Goal: Information Seeking & Learning: Learn about a topic

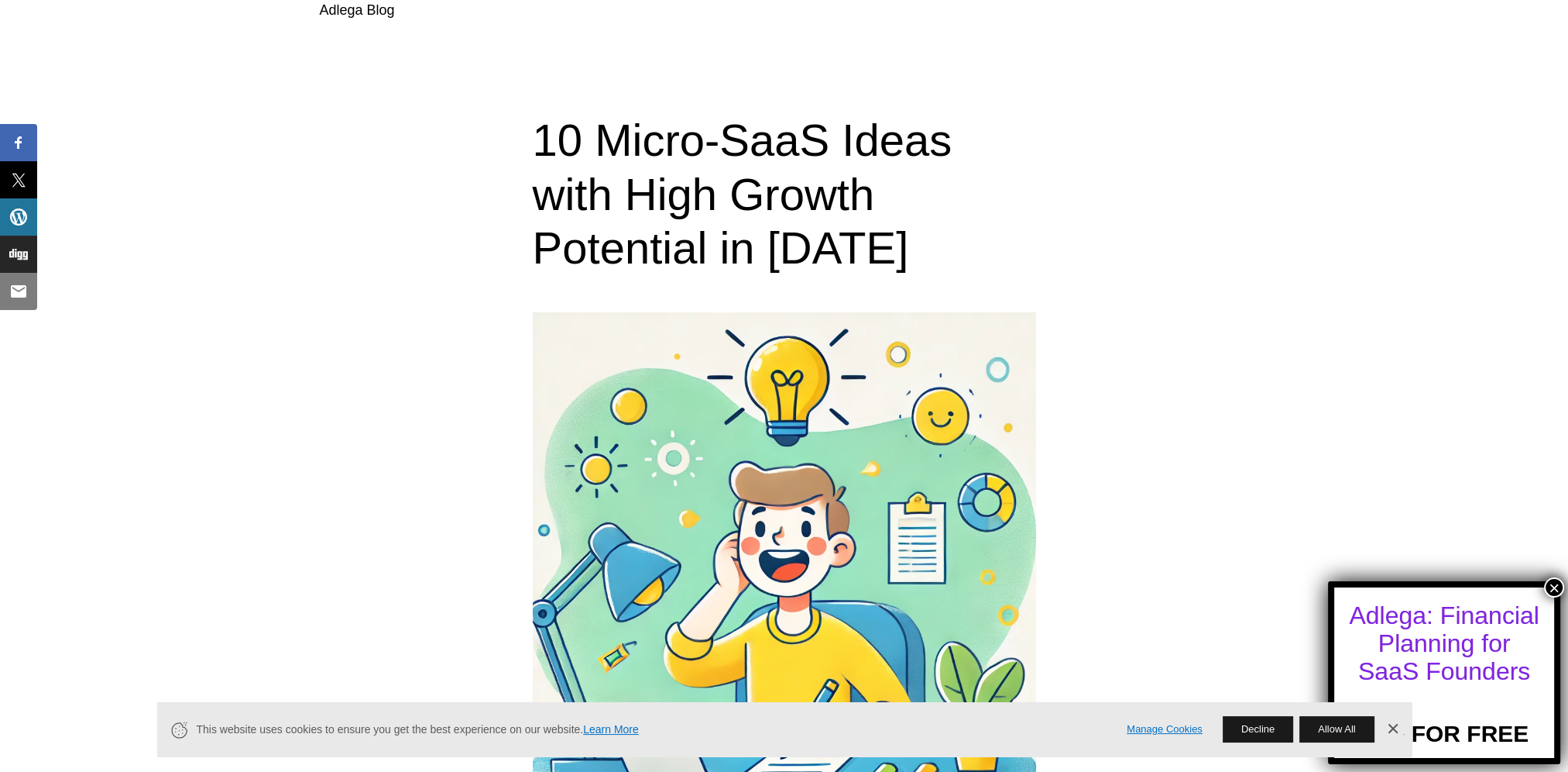
scroll to position [697, 0]
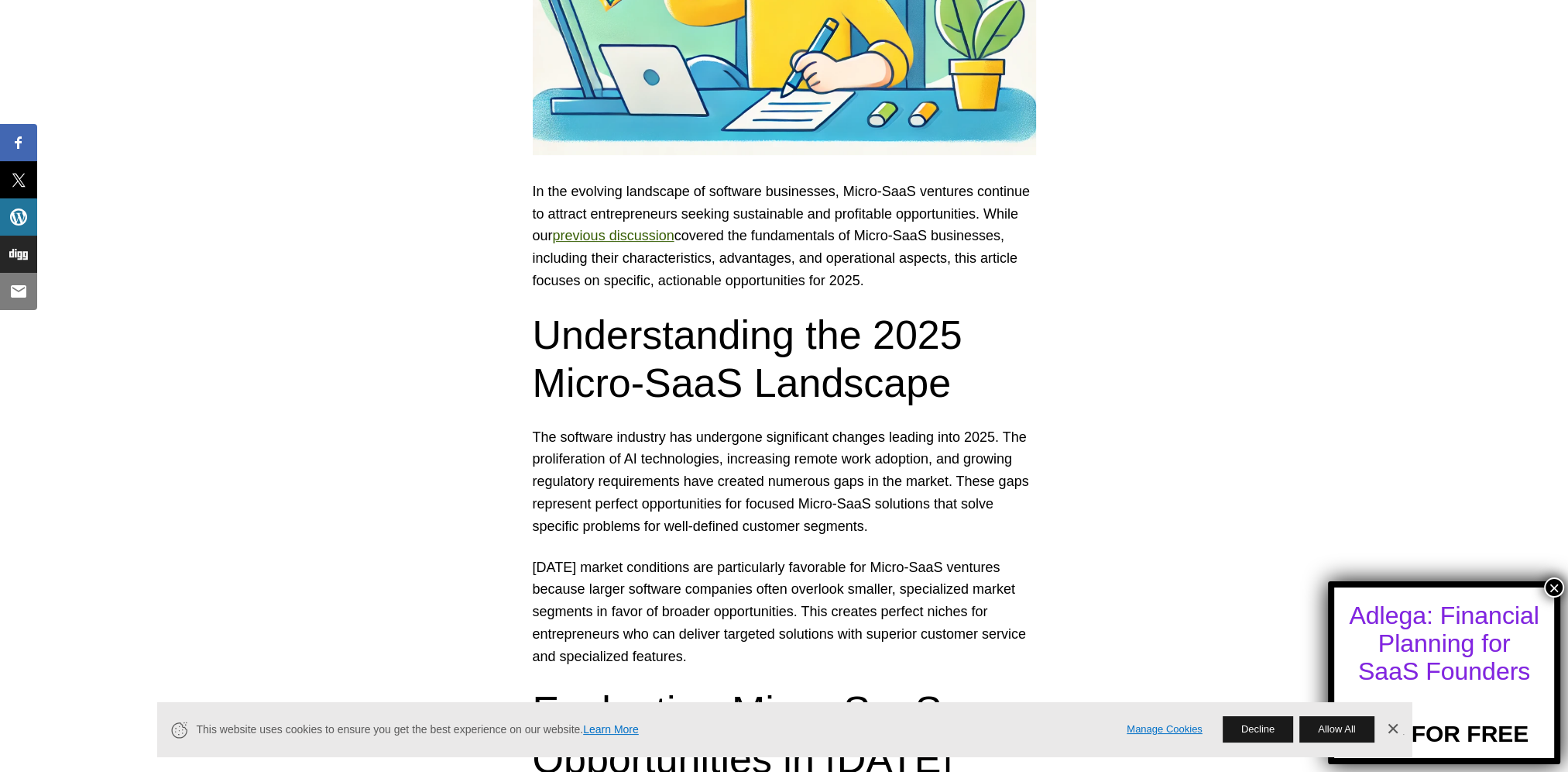
click at [1555, 579] on button "×" at bounding box center [1554, 588] width 20 height 20
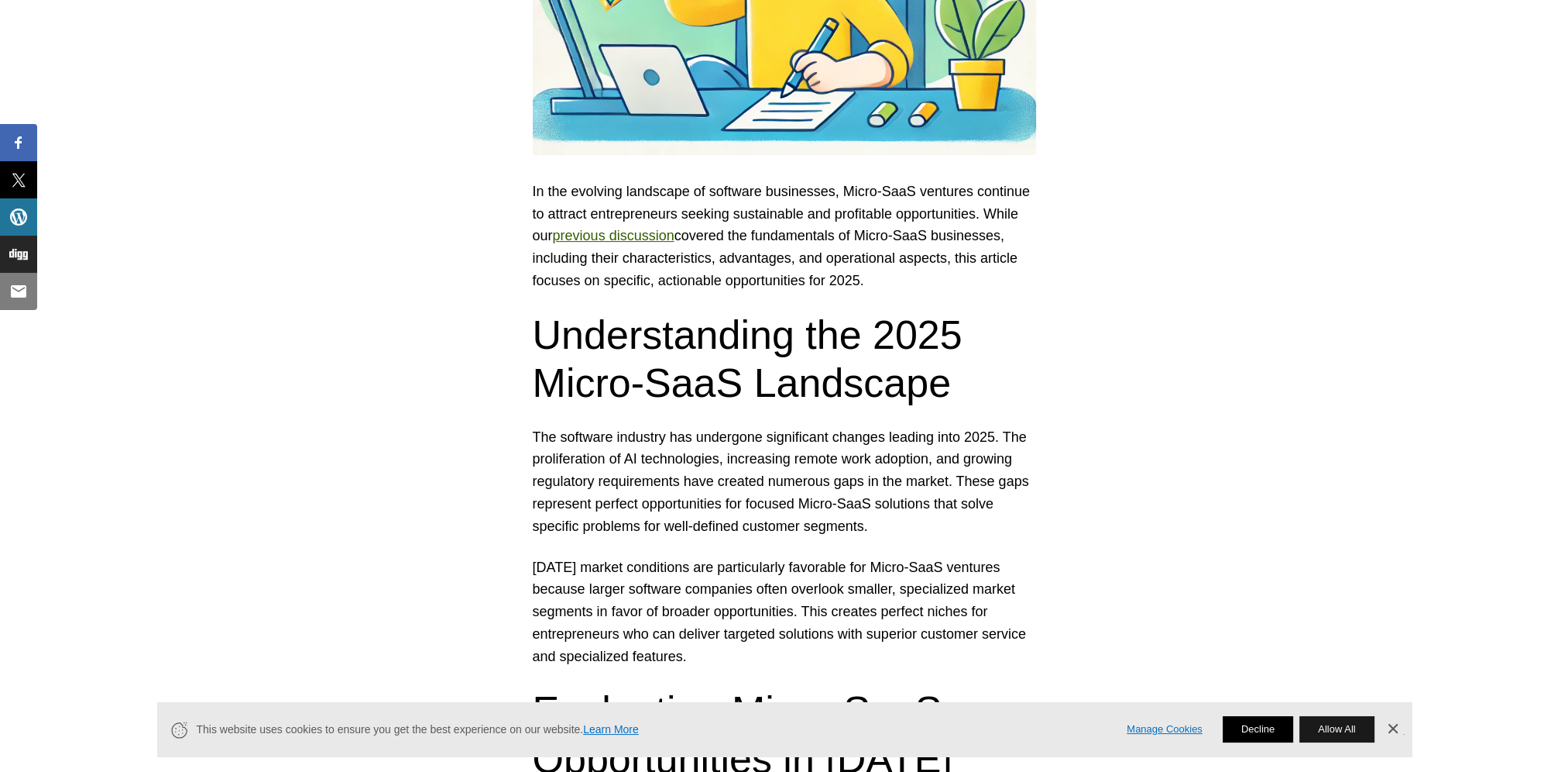
click at [1255, 728] on button "Decline" at bounding box center [1257, 729] width 70 height 26
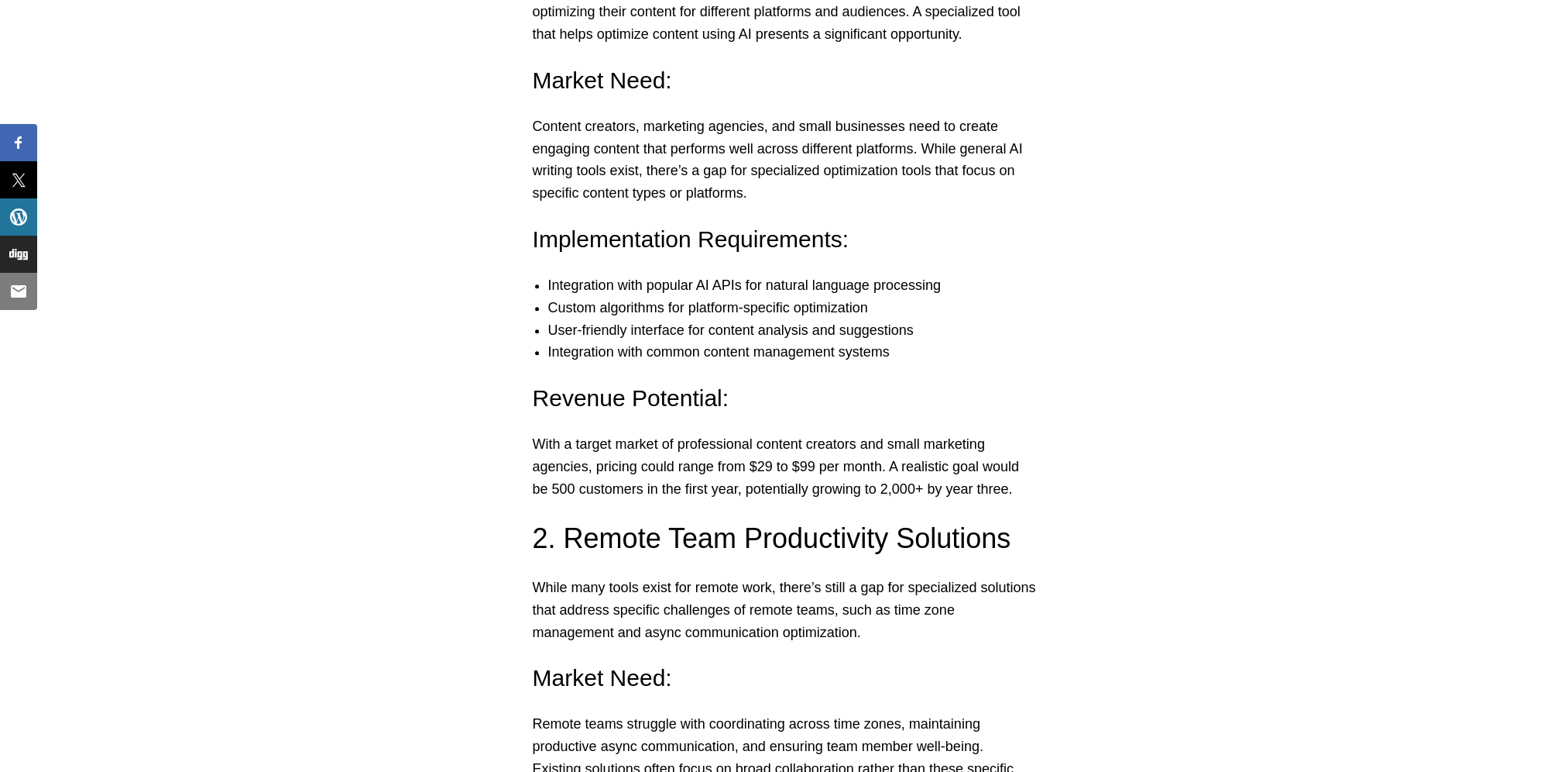
scroll to position [2169, 0]
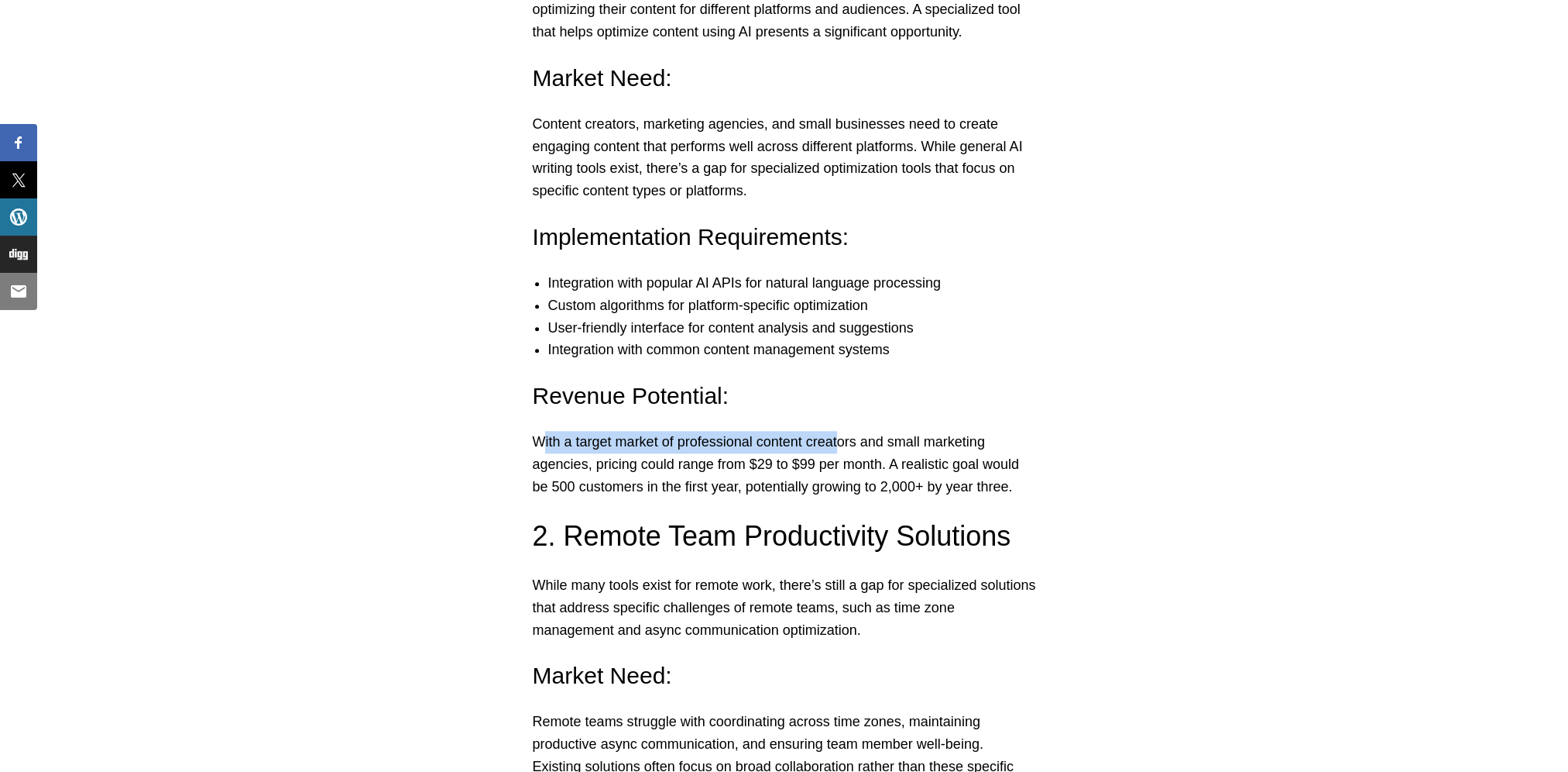
drag, startPoint x: 544, startPoint y: 435, endPoint x: 842, endPoint y: 443, distance: 298.1
click at [842, 443] on p "With a target market of professional content creators and small marketing agenc…" at bounding box center [784, 464] width 503 height 66
click at [632, 459] on p "With a target market of professional content creators and small marketing agenc…" at bounding box center [784, 464] width 503 height 66
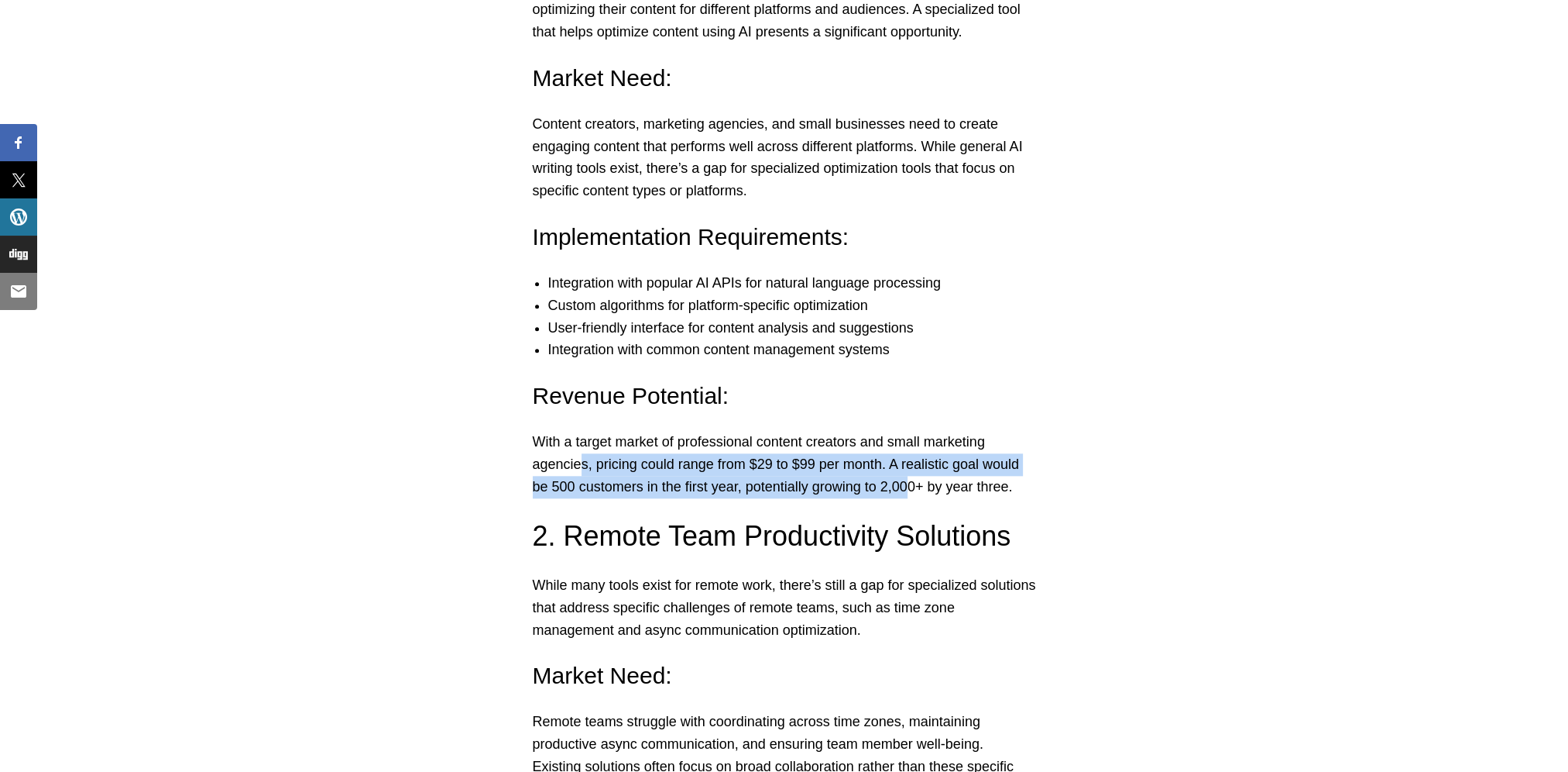
drag, startPoint x: 589, startPoint y: 459, endPoint x: 908, endPoint y: 487, distance: 320.2
click at [908, 487] on p "With a target market of professional content creators and small marketing agenc…" at bounding box center [784, 464] width 503 height 66
click at [908, 484] on p "With a target market of professional content creators and small marketing agenc…" at bounding box center [784, 464] width 503 height 66
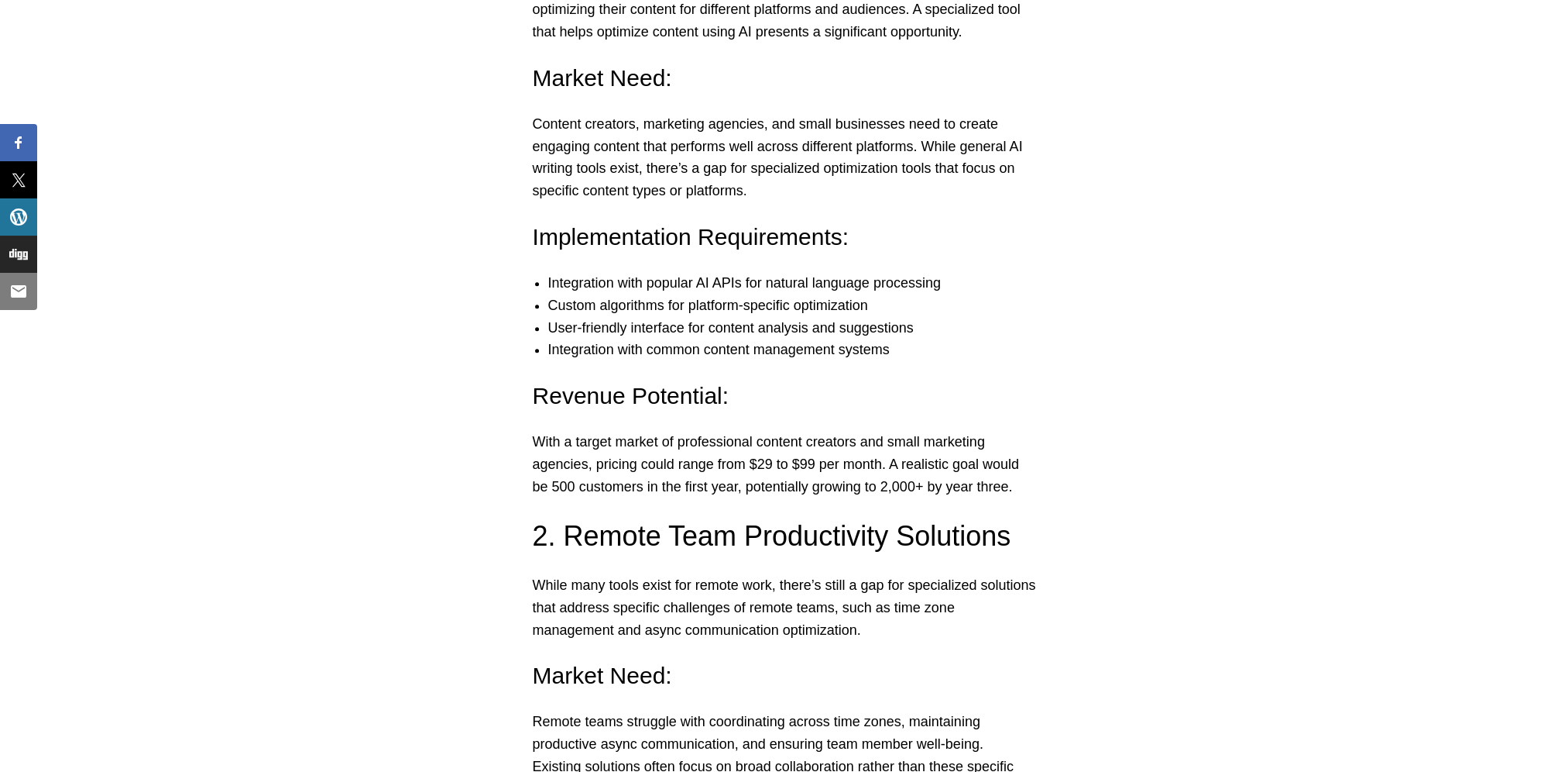
click at [1026, 487] on p "With a target market of professional content creators and small marketing agenc…" at bounding box center [784, 464] width 503 height 66
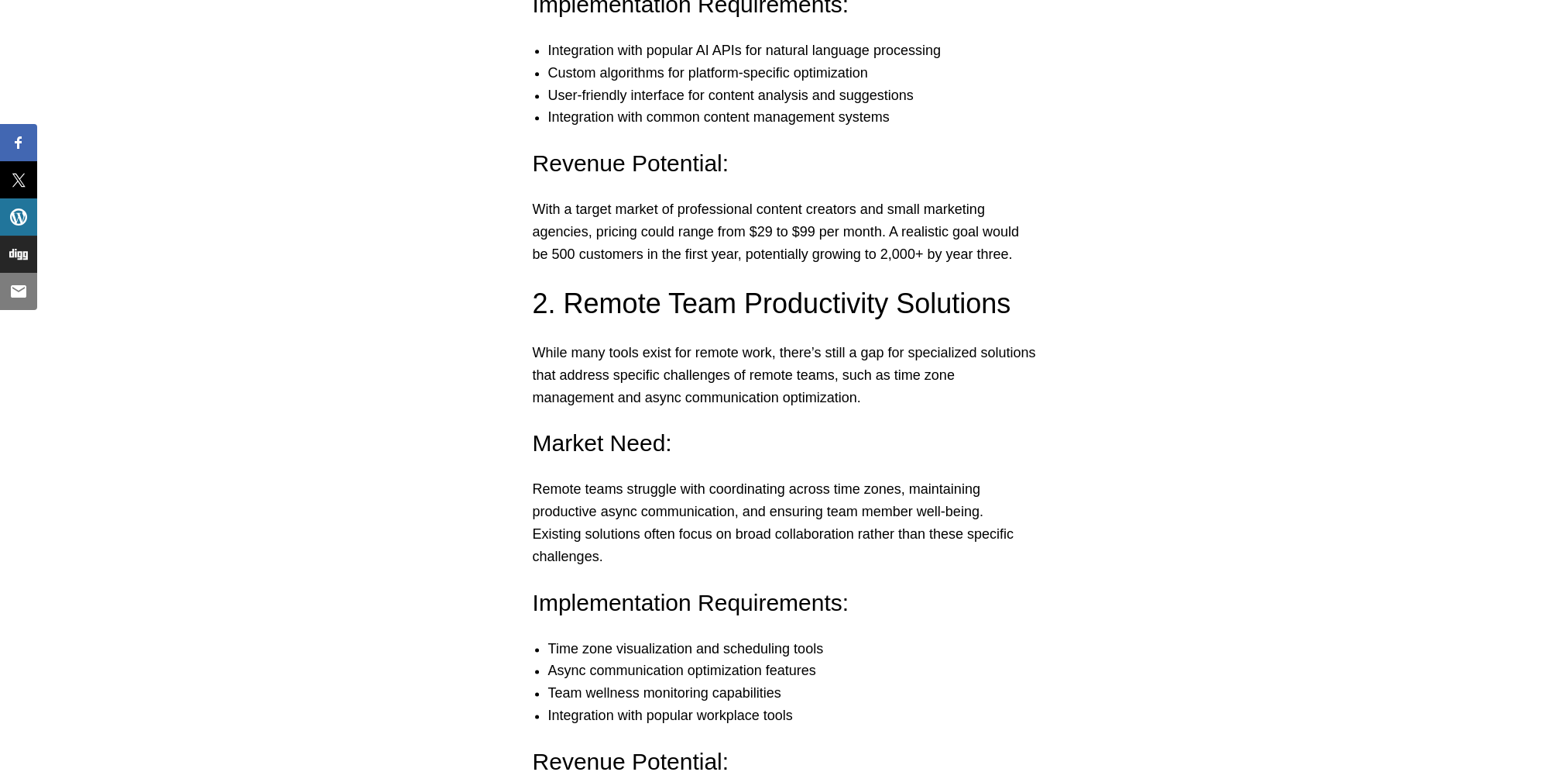
scroll to position [2634, 0]
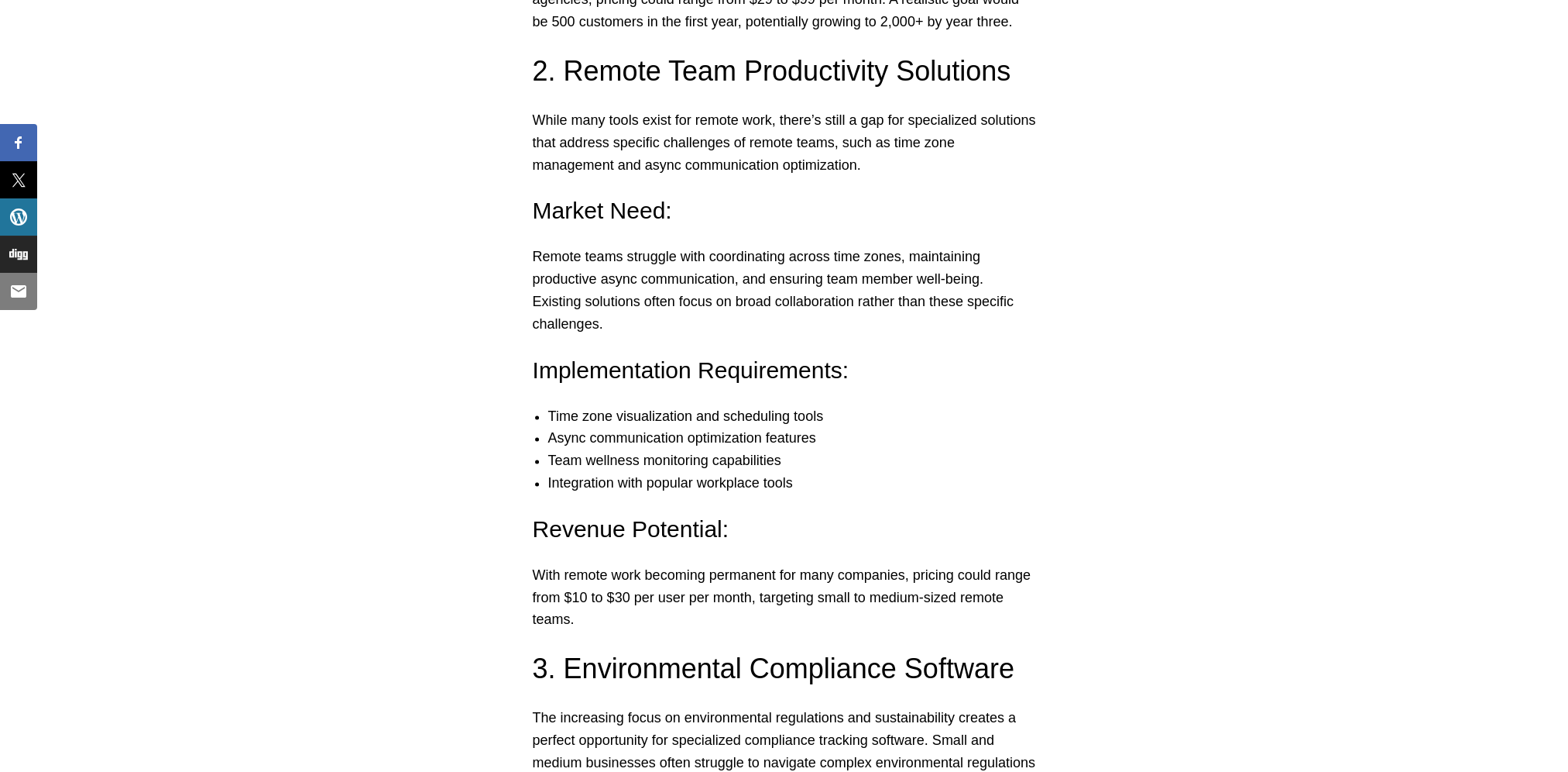
click at [579, 170] on p "While many tools exist for remote work, there’s still a gap for specialized sol…" at bounding box center [784, 143] width 503 height 66
drag, startPoint x: 560, startPoint y: 390, endPoint x: 626, endPoint y: 408, distance: 68.4
click at [626, 408] on ul "Time zone visualization and scheduling tools Async communication optimization f…" at bounding box center [784, 449] width 534 height 89
click at [923, 449] on li "Team wellness monitoring capabilities" at bounding box center [800, 460] width 503 height 22
click at [711, 449] on li "Team wellness monitoring capabilities" at bounding box center [800, 460] width 503 height 22
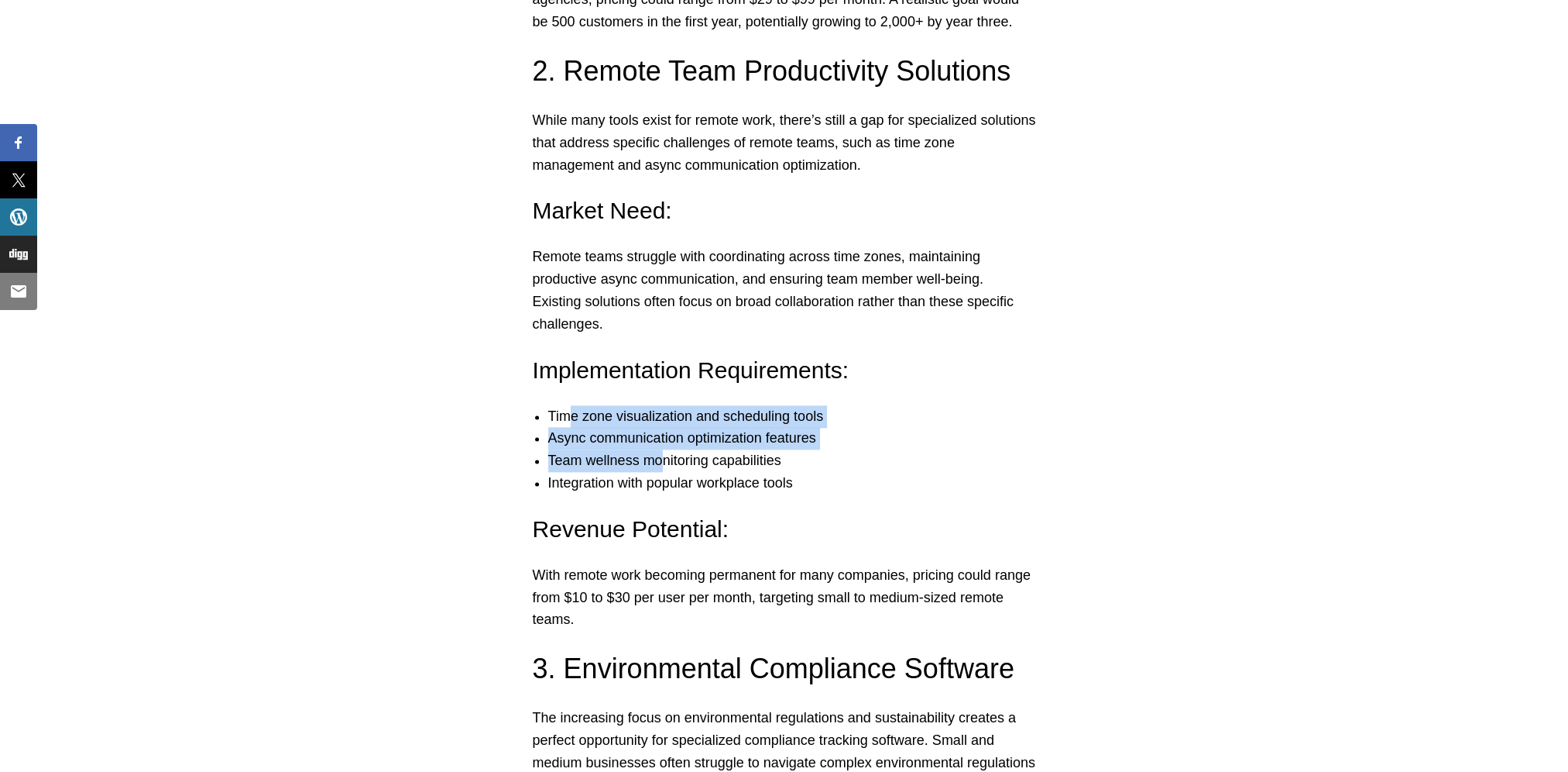
drag, startPoint x: 573, startPoint y: 400, endPoint x: 660, endPoint y: 437, distance: 94.5
click at [660, 437] on ul "Time zone visualization and scheduling tools Async communication optimization f…" at bounding box center [784, 449] width 534 height 89
click at [660, 449] on li "Team wellness monitoring capabilities" at bounding box center [800, 460] width 503 height 22
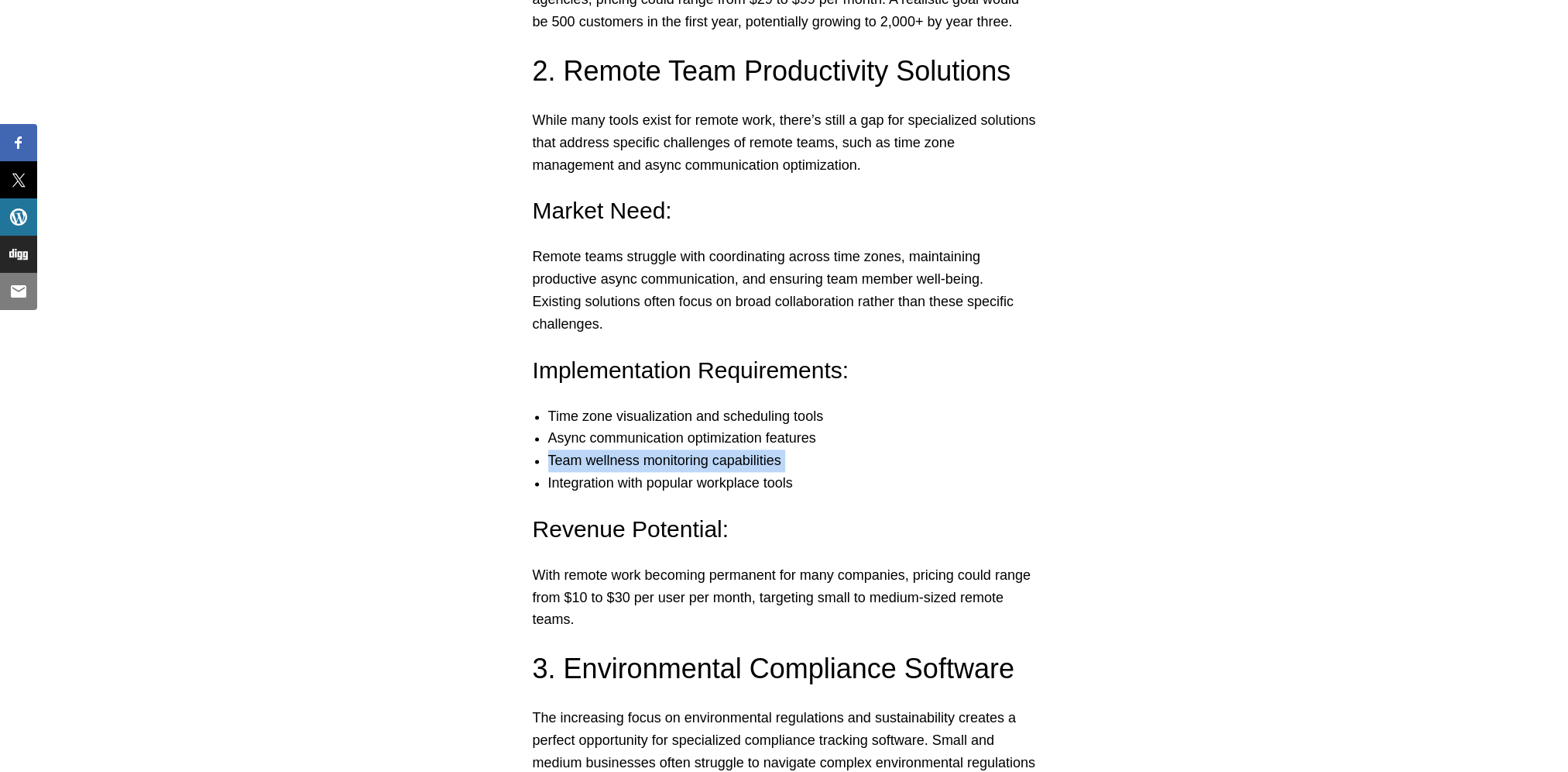
click at [660, 449] on li "Team wellness monitoring capabilities" at bounding box center [800, 460] width 503 height 22
drag, startPoint x: 660, startPoint y: 437, endPoint x: 798, endPoint y: 458, distance: 139.6
click at [798, 472] on li "Integration with popular workplace tools" at bounding box center [800, 483] width 503 height 22
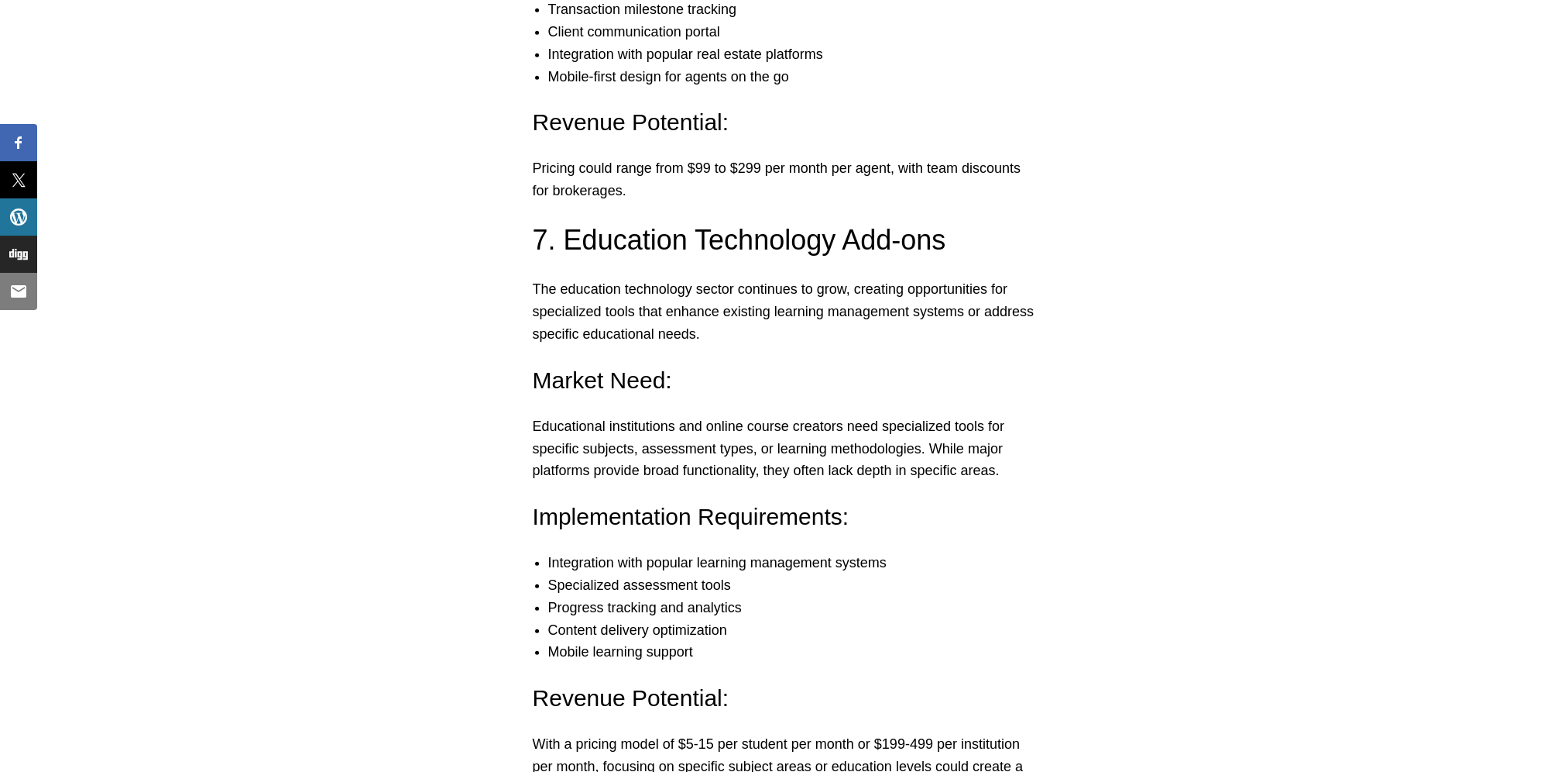
scroll to position [5655, 0]
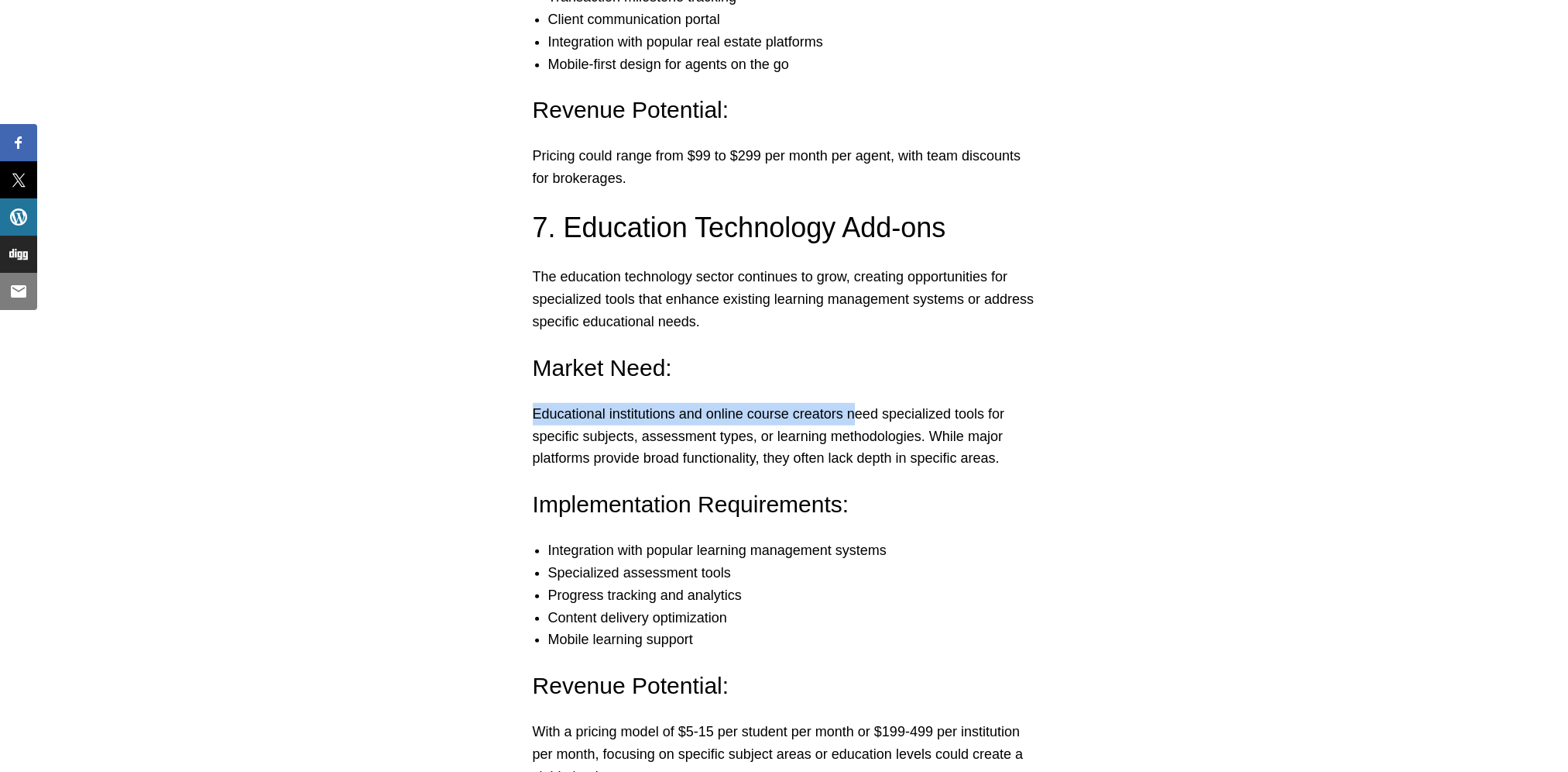
drag, startPoint x: 534, startPoint y: 368, endPoint x: 854, endPoint y: 370, distance: 320.0
click at [854, 403] on p "Educational institutions and online course creators need specialized tools for …" at bounding box center [784, 436] width 503 height 66
click at [892, 403] on p "Educational institutions and online course creators need specialized tools for …" at bounding box center [784, 436] width 503 height 66
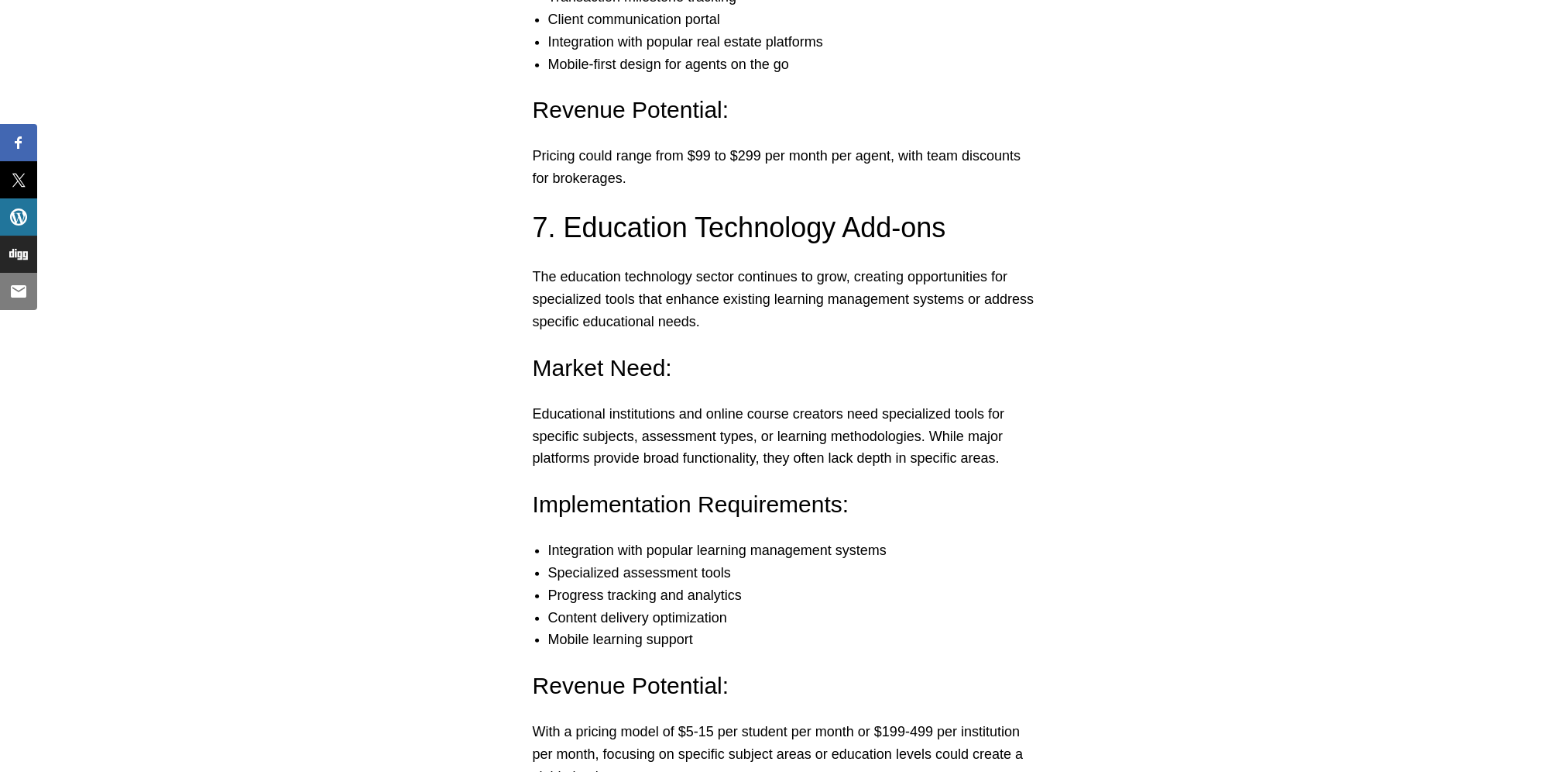
drag, startPoint x: 892, startPoint y: 378, endPoint x: 902, endPoint y: 412, distance: 35.4
click at [902, 412] on p "Educational institutions and online course creators need specialized tools for …" at bounding box center [784, 436] width 503 height 66
drag, startPoint x: 703, startPoint y: 391, endPoint x: 847, endPoint y: 400, distance: 144.3
click at [847, 403] on p "Educational institutions and online course creators need specialized tools for …" at bounding box center [784, 436] width 503 height 66
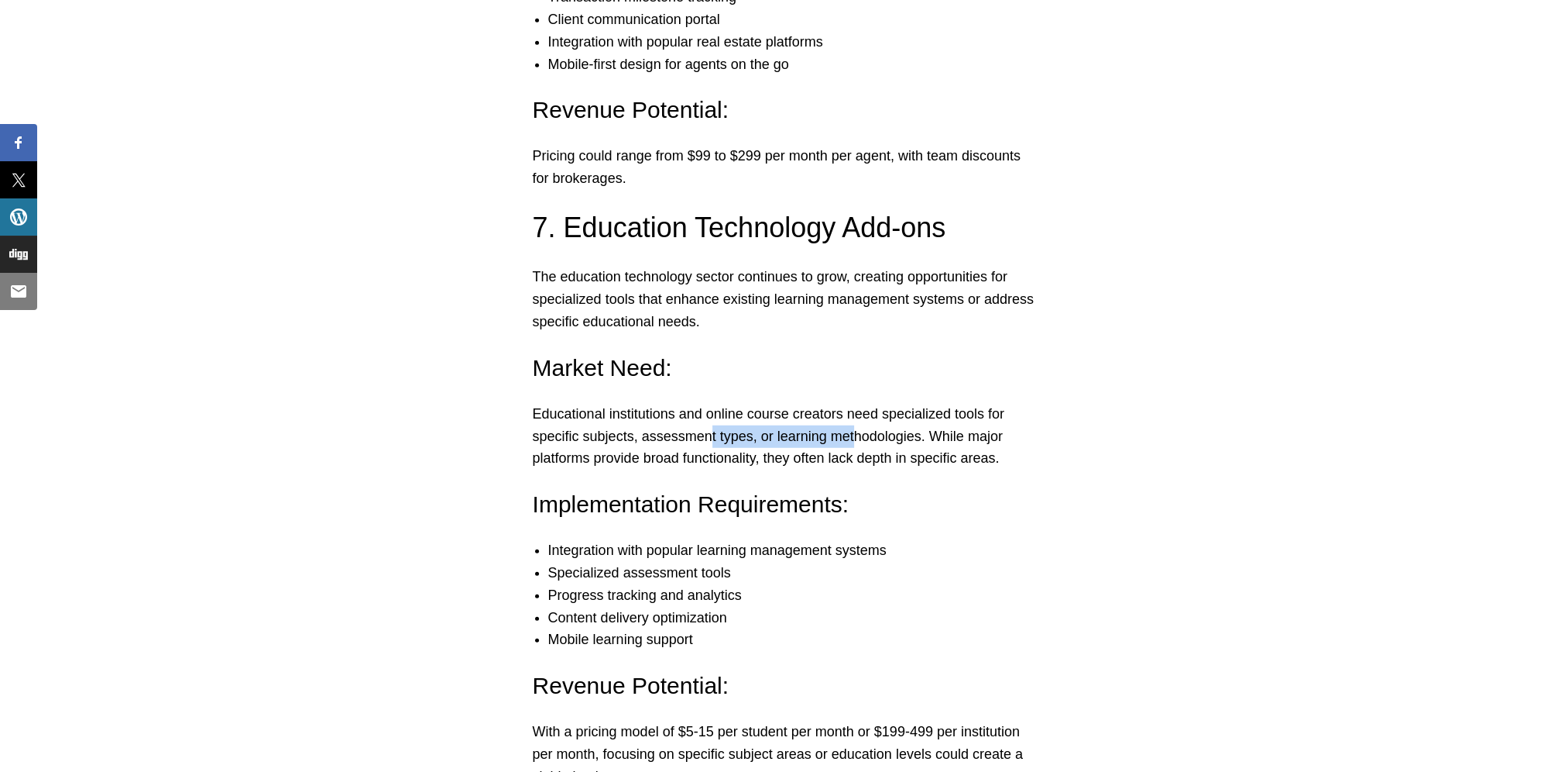
click at [850, 403] on p "Educational institutions and online course creators need specialized tools for …" at bounding box center [784, 436] width 503 height 66
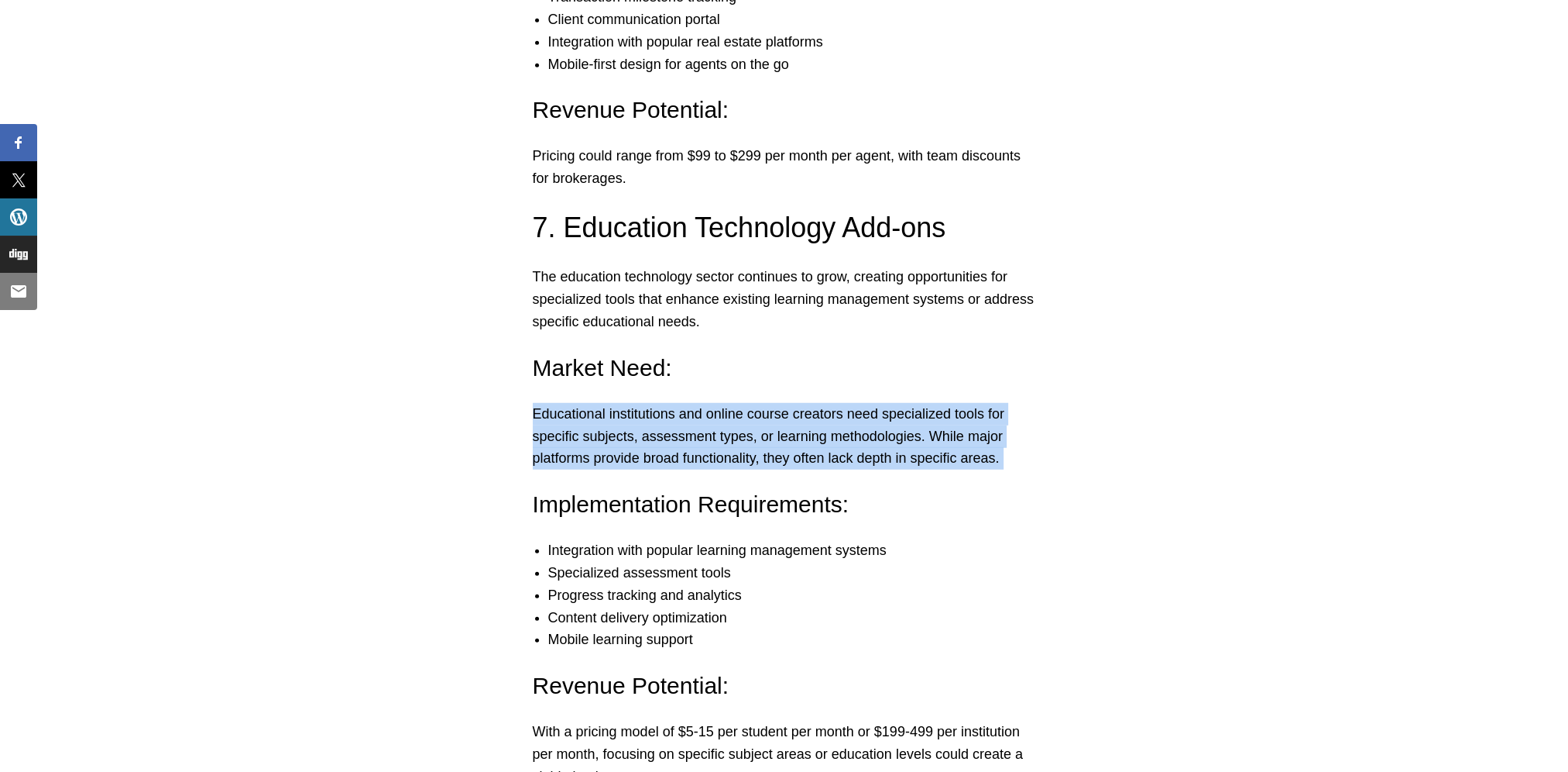
click at [850, 403] on p "Educational institutions and online course creators need specialized tools for …" at bounding box center [784, 436] width 503 height 66
click at [851, 406] on p "Educational institutions and online course creators need specialized tools for …" at bounding box center [784, 436] width 503 height 66
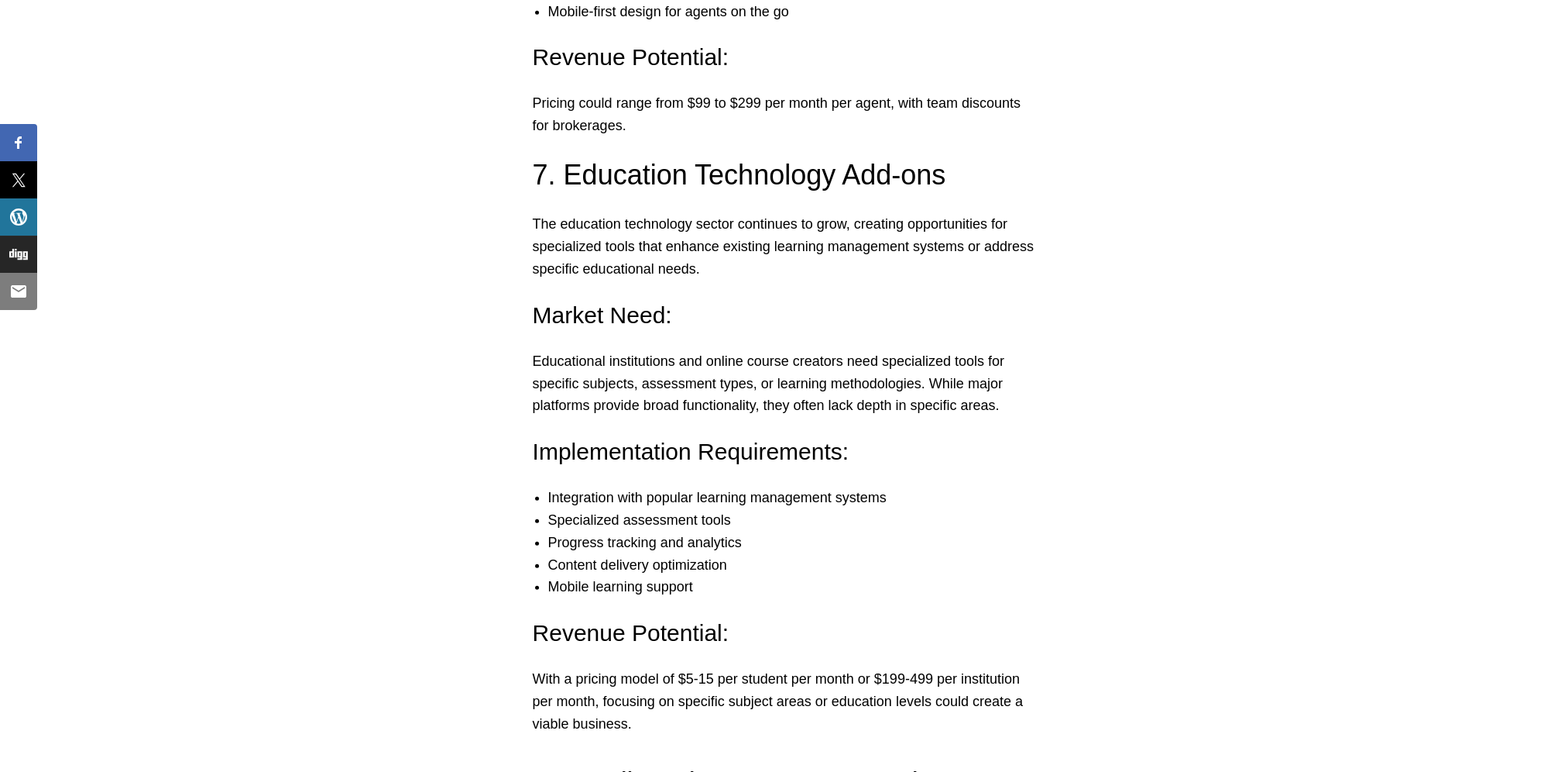
scroll to position [5733, 0]
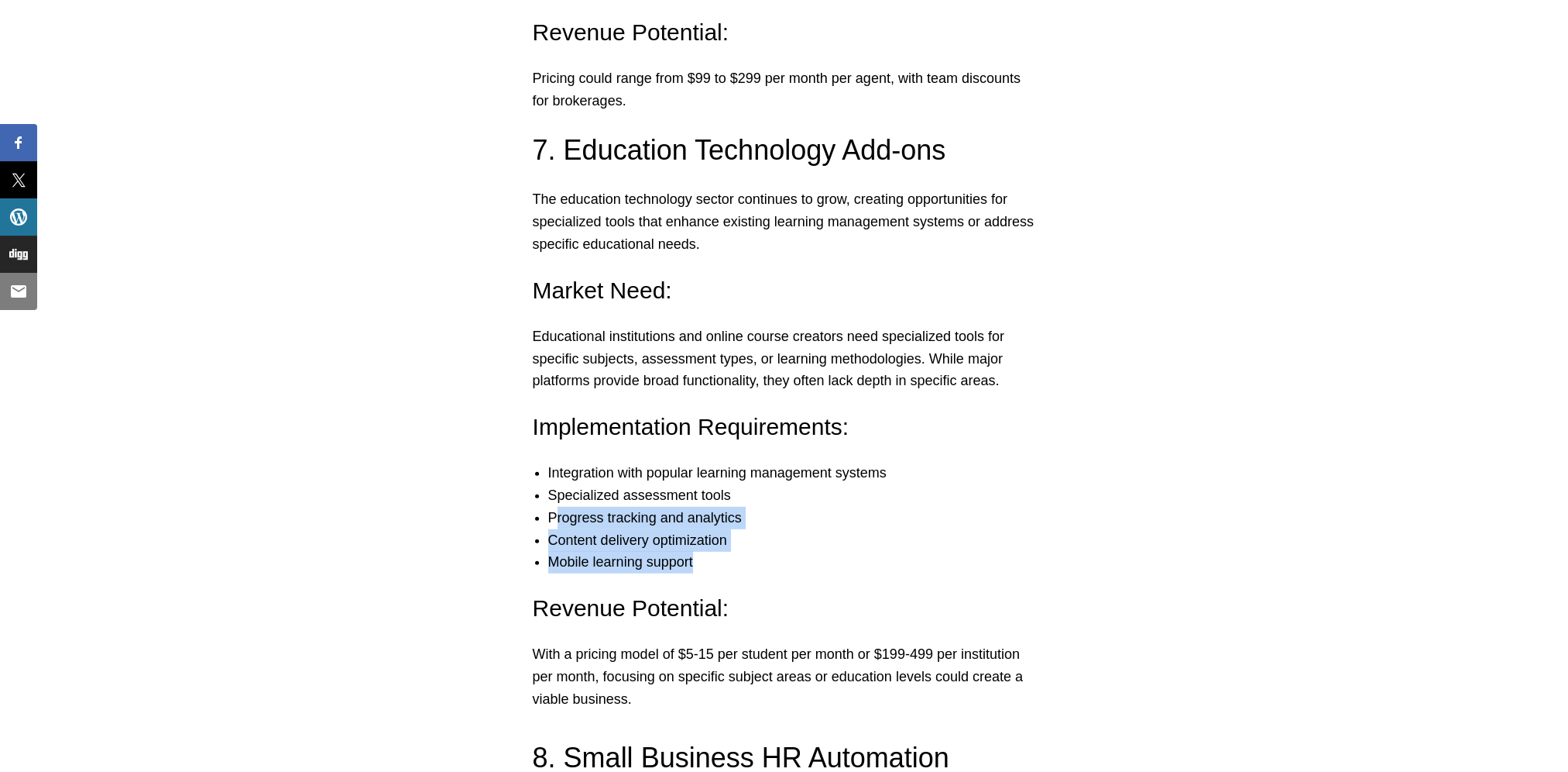
drag, startPoint x: 725, startPoint y: 511, endPoint x: 557, endPoint y: 465, distance: 174.2
click at [557, 465] on ul "Integration with popular learning management systems Specialized assessment too…" at bounding box center [784, 517] width 534 height 111
click at [562, 484] on li "Specialized assessment tools" at bounding box center [800, 495] width 503 height 22
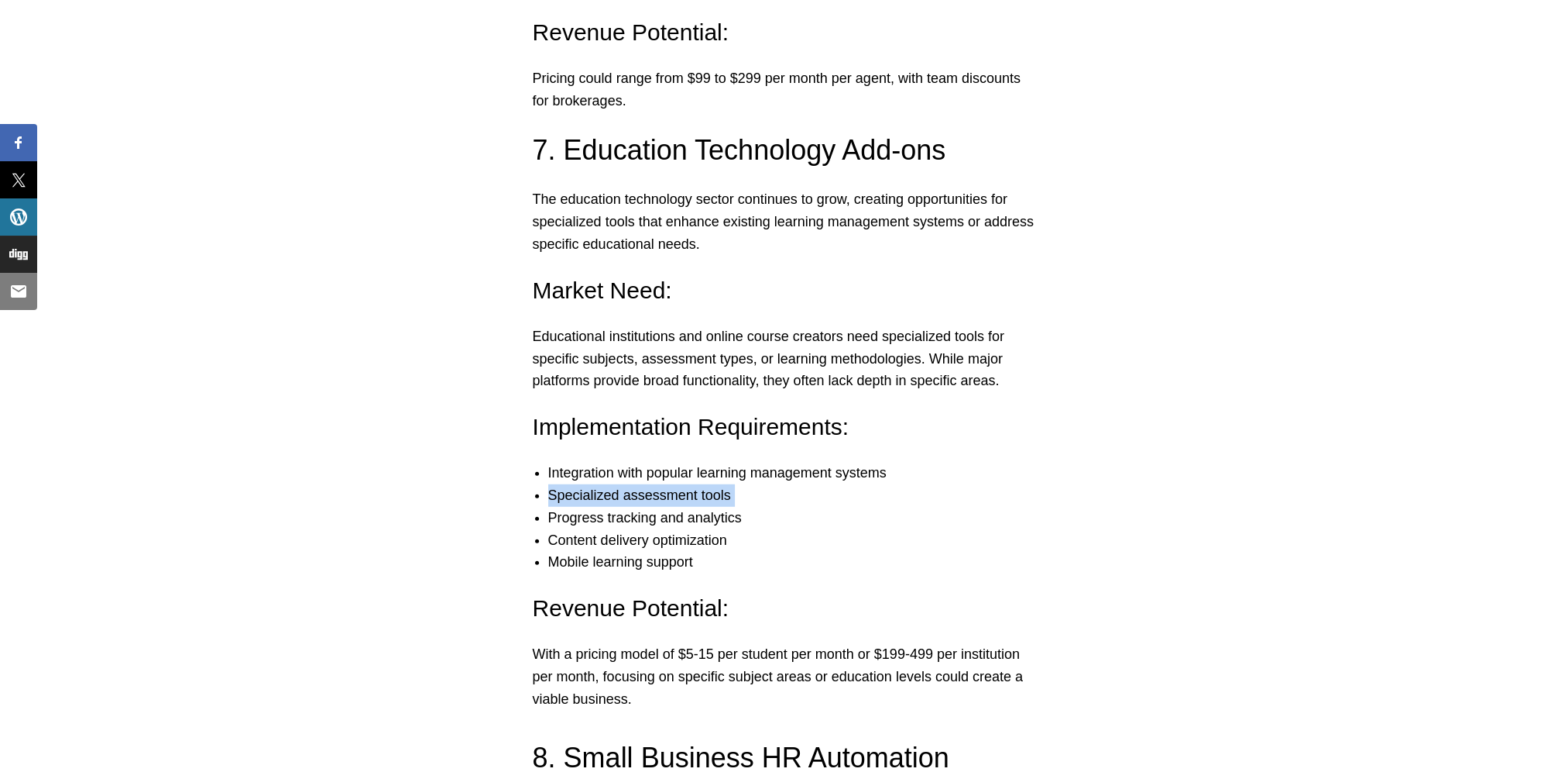
click at [562, 484] on li "Specialized assessment tools" at bounding box center [800, 495] width 503 height 22
drag, startPoint x: 562, startPoint y: 460, endPoint x: 849, endPoint y: 507, distance: 290.8
click at [849, 551] on li "Mobile learning support" at bounding box center [800, 562] width 503 height 22
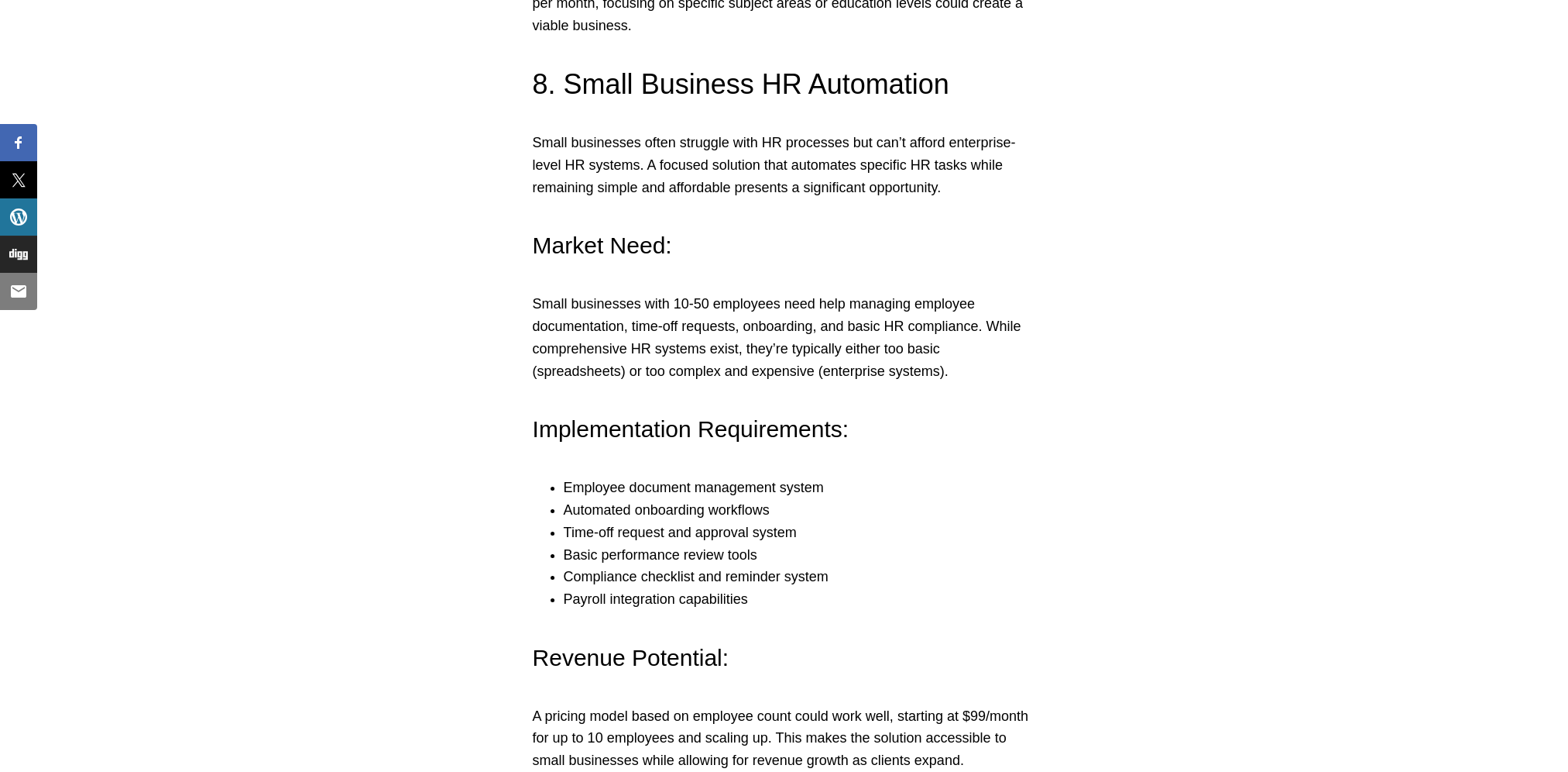
scroll to position [6430, 0]
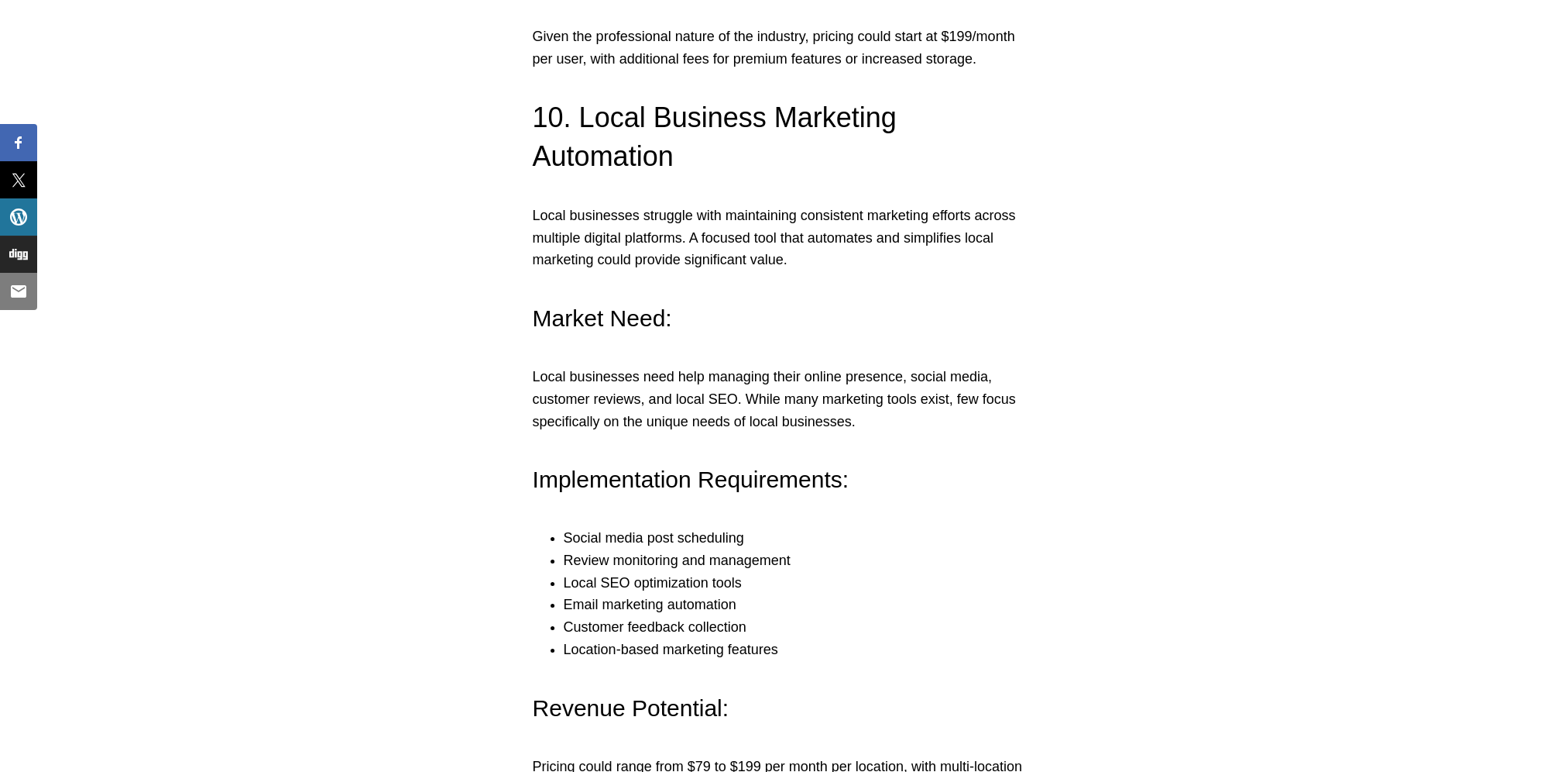
scroll to position [7824, 0]
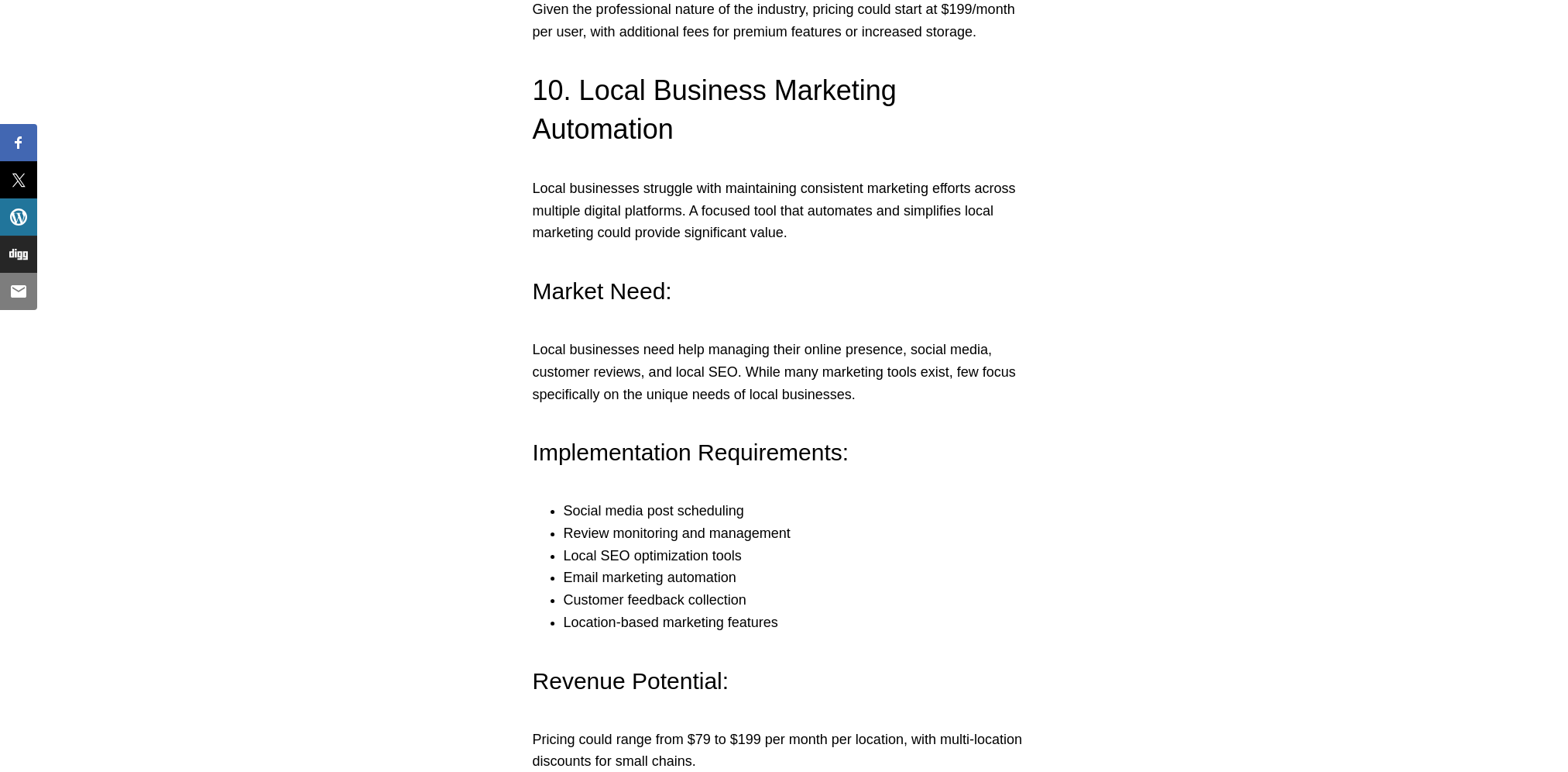
click at [731, 589] on li "Customer feedback collection" at bounding box center [800, 600] width 472 height 22
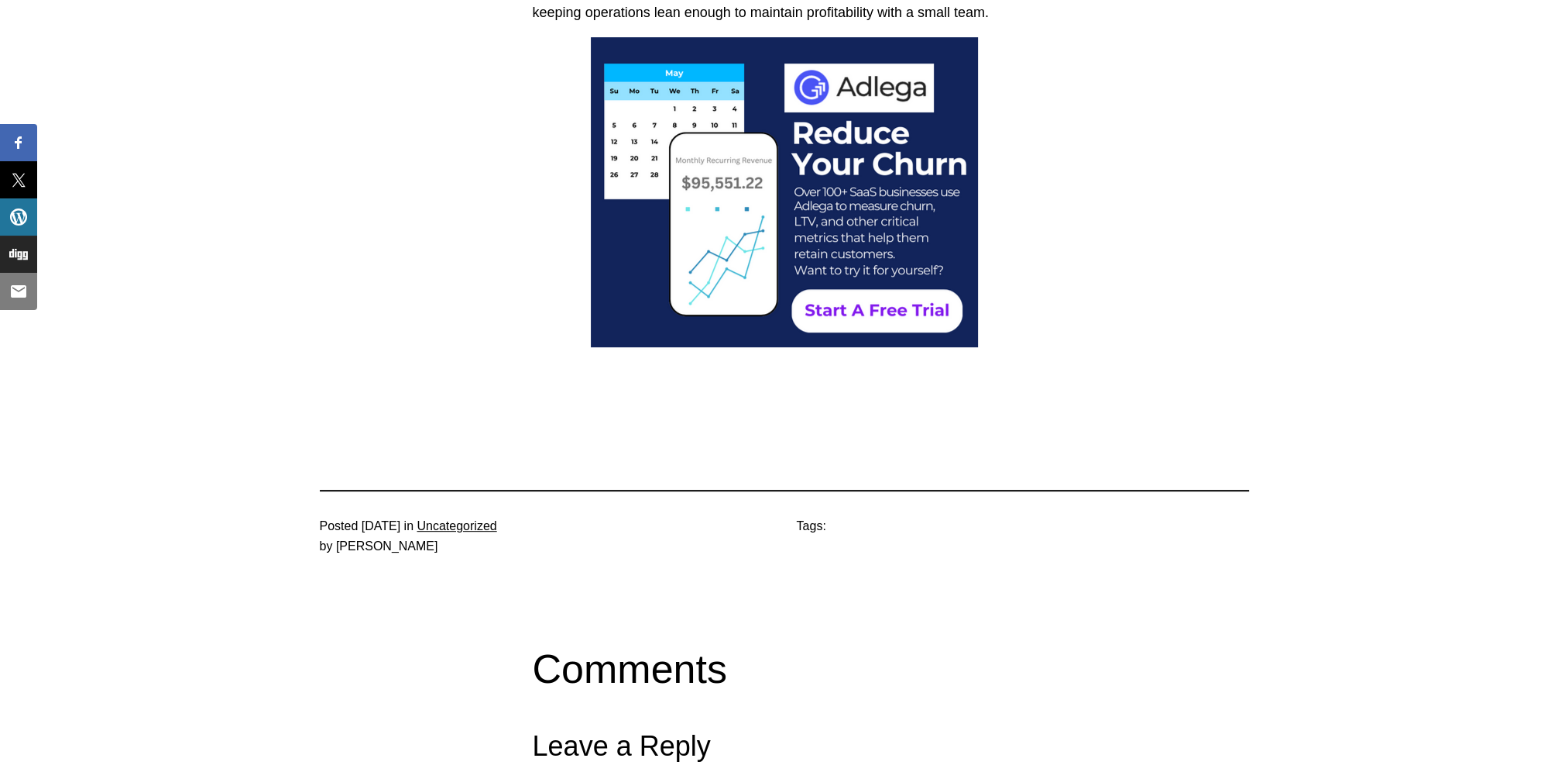
scroll to position [8290, 0]
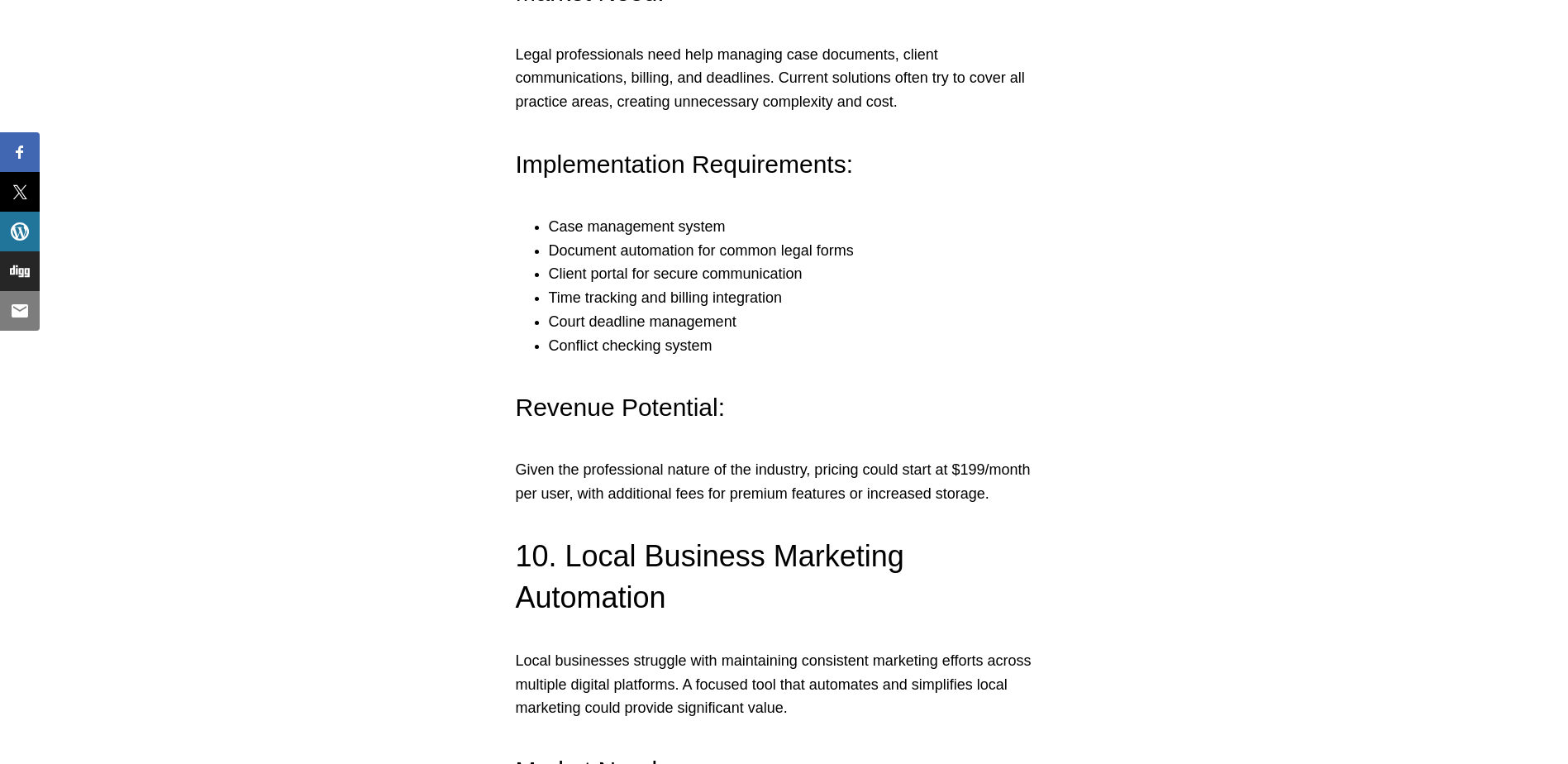
scroll to position [8267, 0]
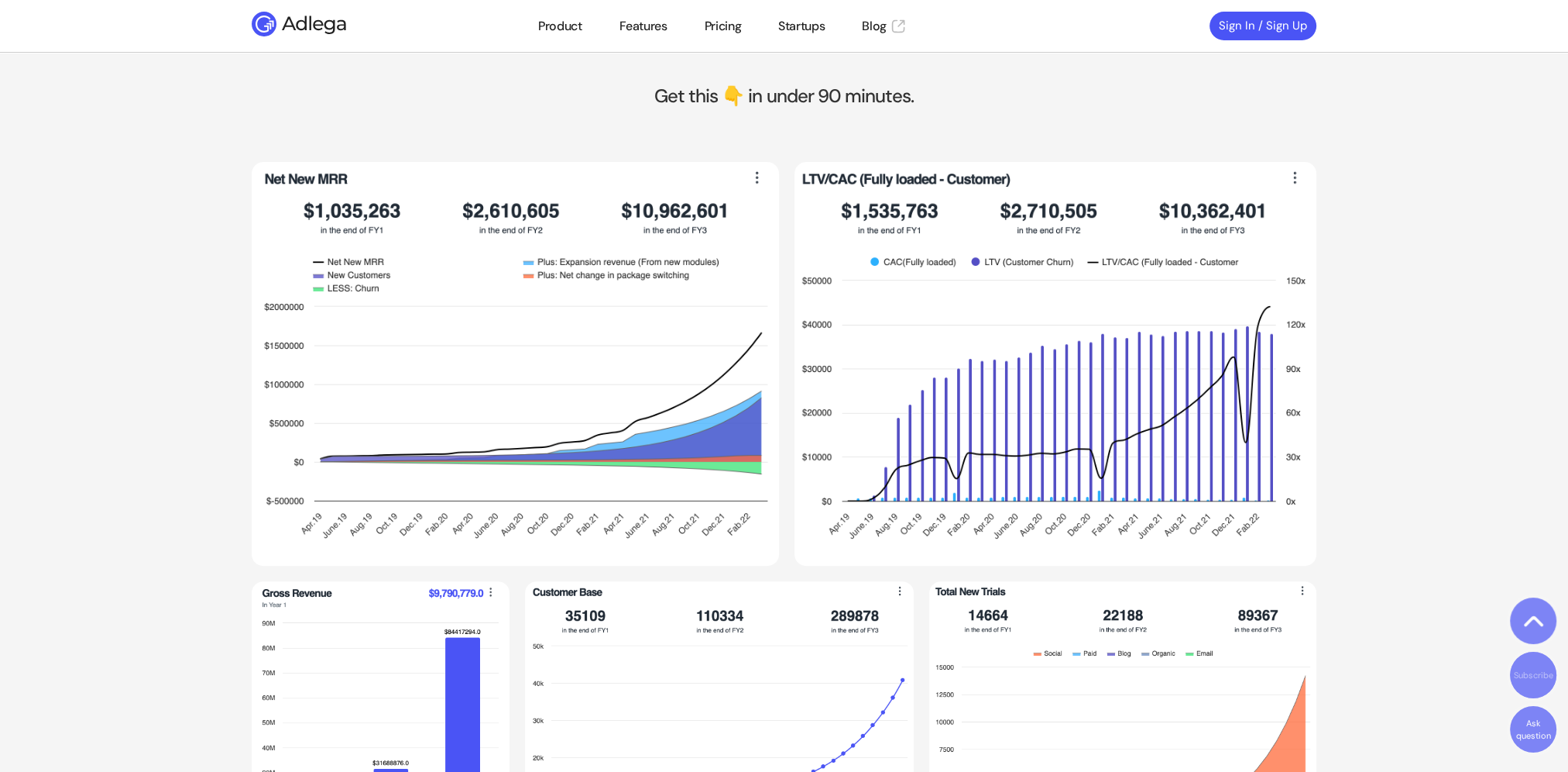
scroll to position [852, 0]
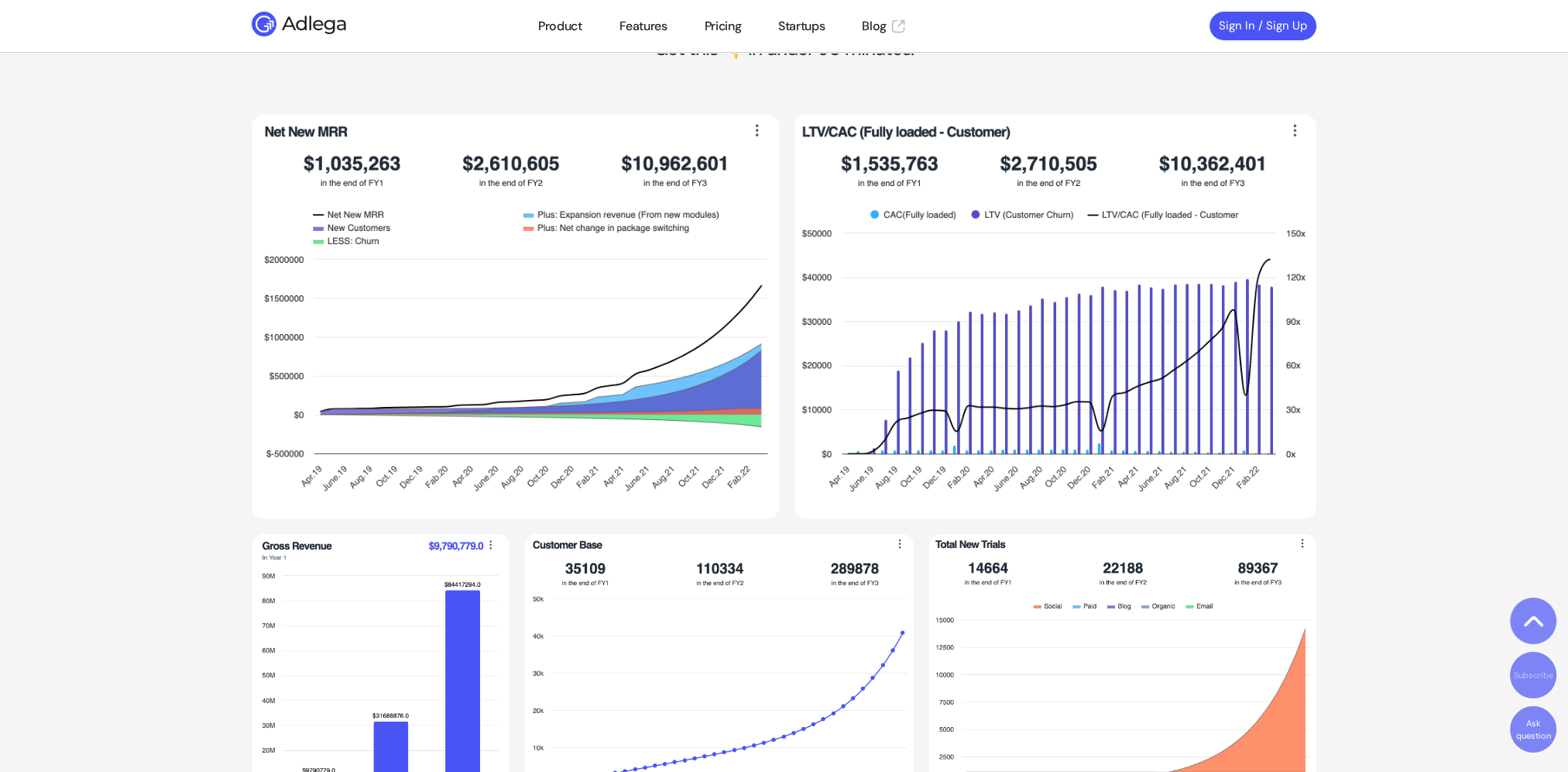
click at [149, 346] on section "Get this 👇 in under 90 minutes. Net New MRR CAC / LTV (Fully Load – Customer) G…" at bounding box center [784, 439] width 1568 height 913
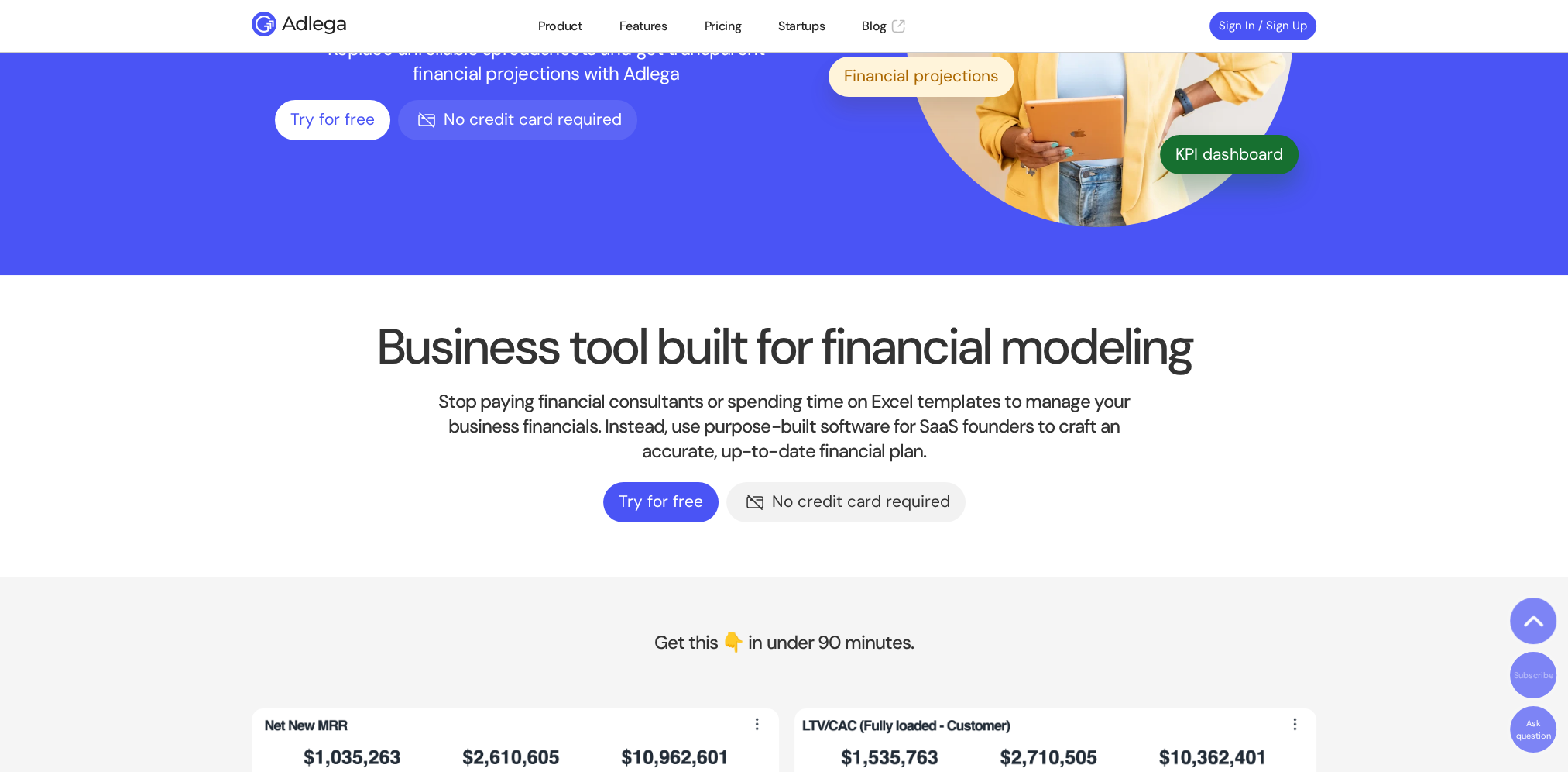
scroll to position [233, 0]
